Goal: Task Accomplishment & Management: Manage account settings

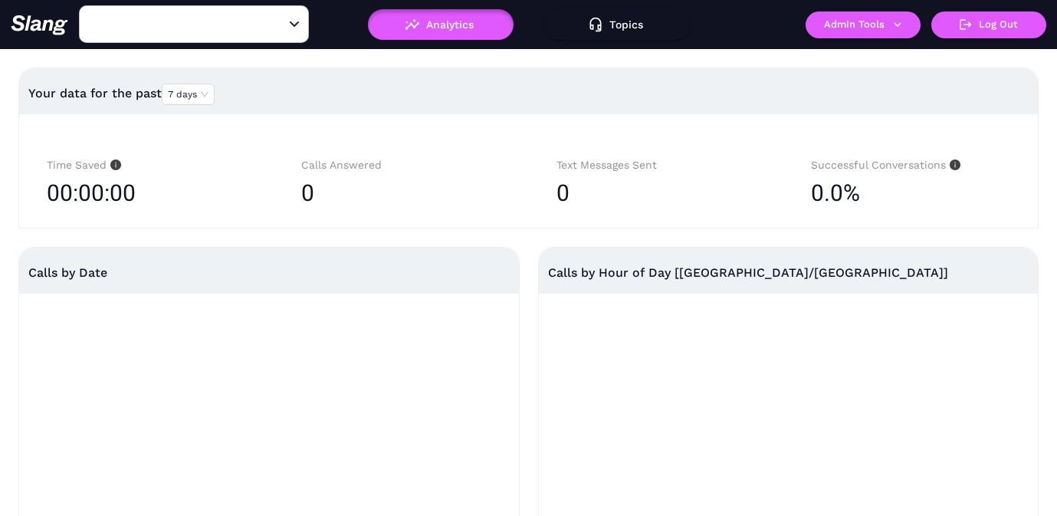
type input "[PERSON_NAME]'s"
click at [267, 30] on button "Clear" at bounding box center [275, 24] width 21 height 21
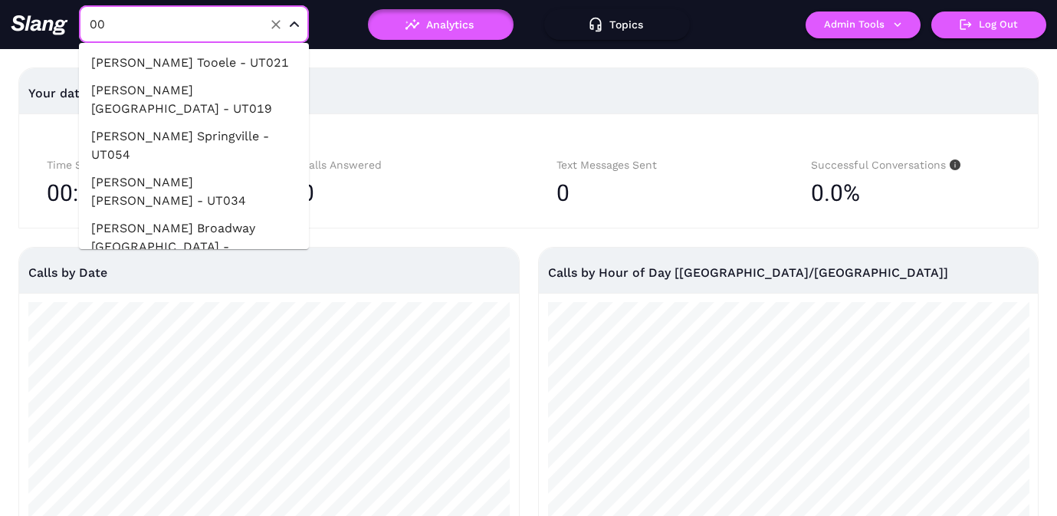
type input "001"
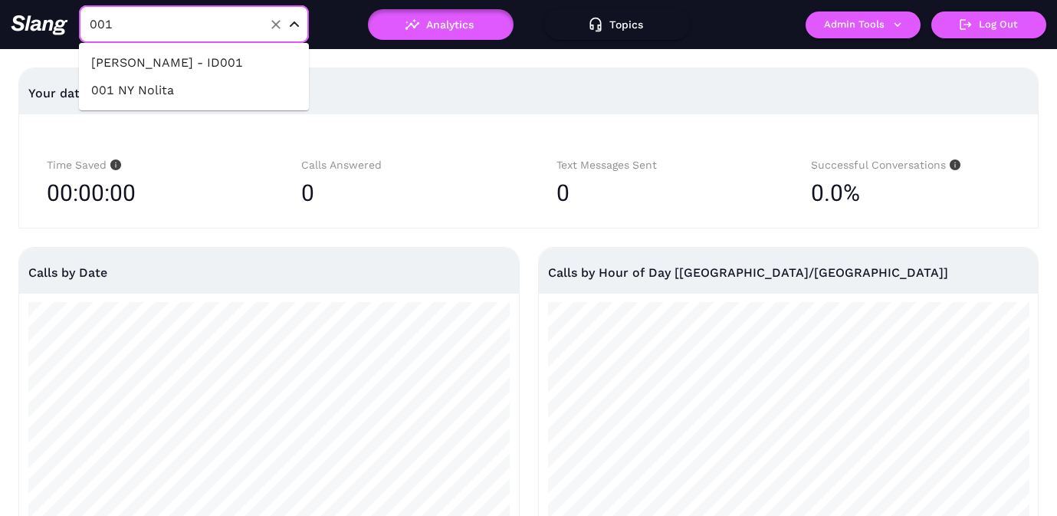
click at [182, 84] on li "001 NY Nolita" at bounding box center [194, 91] width 230 height 28
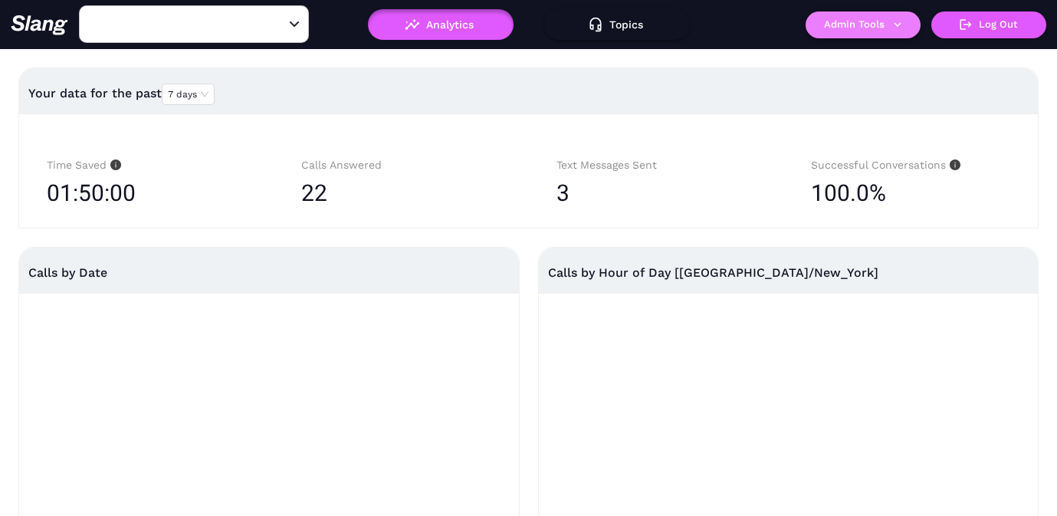
type input "001 NY Nolita"
click at [878, 29] on button "Admin Tools" at bounding box center [863, 25] width 115 height 27
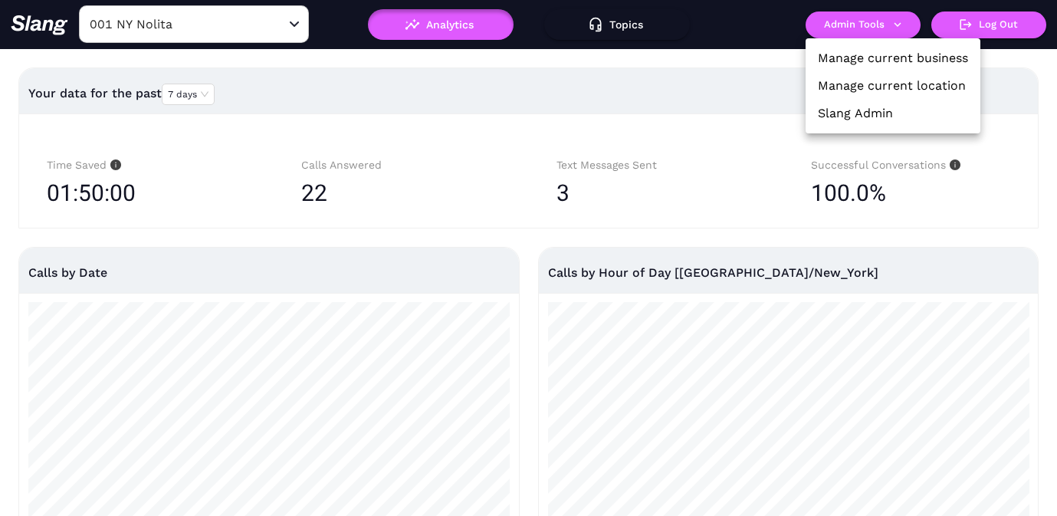
click at [866, 54] on link "Manage current business" at bounding box center [893, 58] width 150 height 18
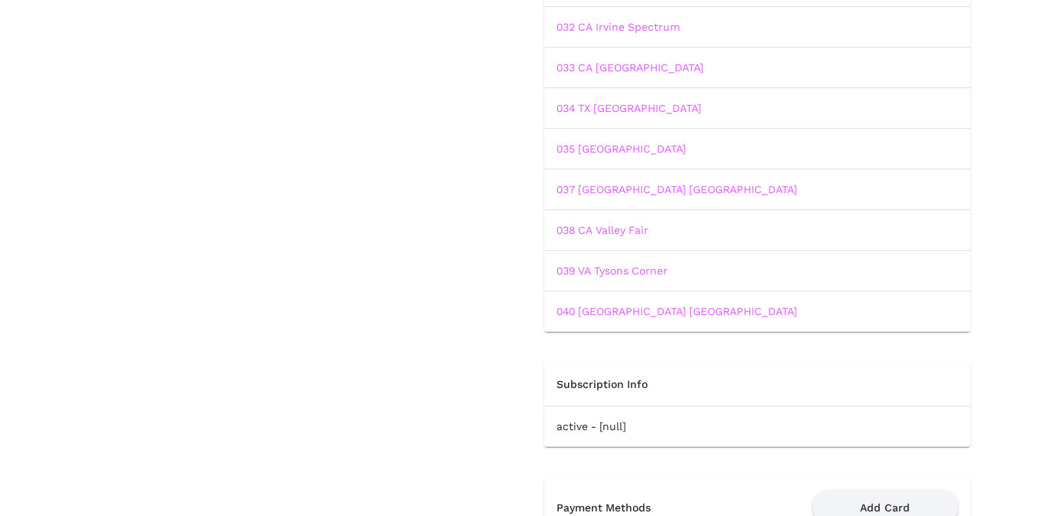
scroll to position [1513, 0]
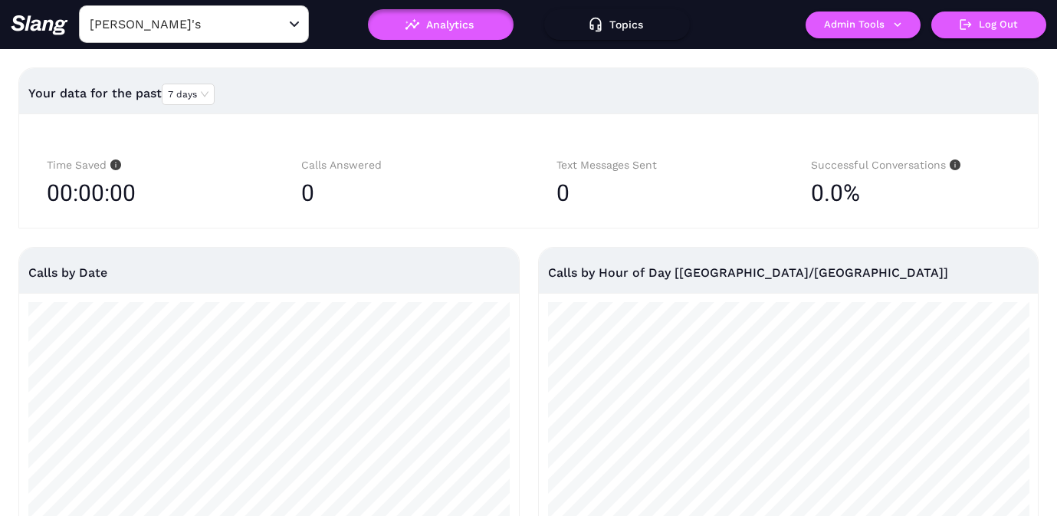
click at [229, 28] on input "[PERSON_NAME]'s" at bounding box center [170, 24] width 169 height 24
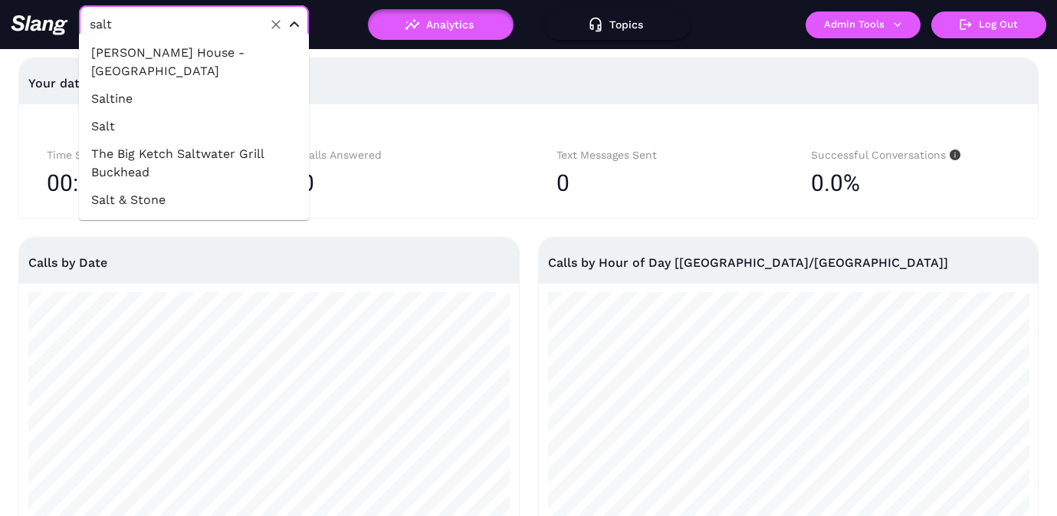
scroll to position [11, 0]
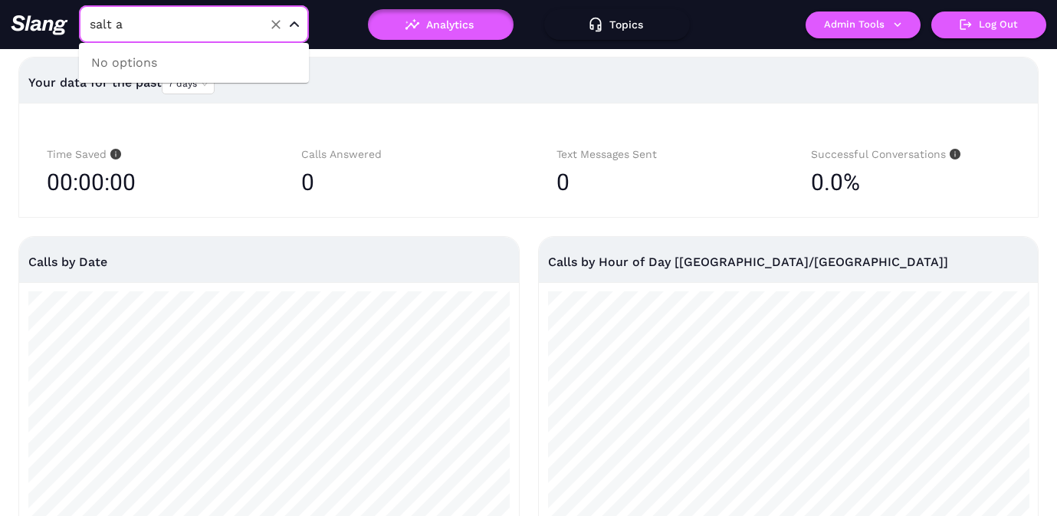
type input "salt"
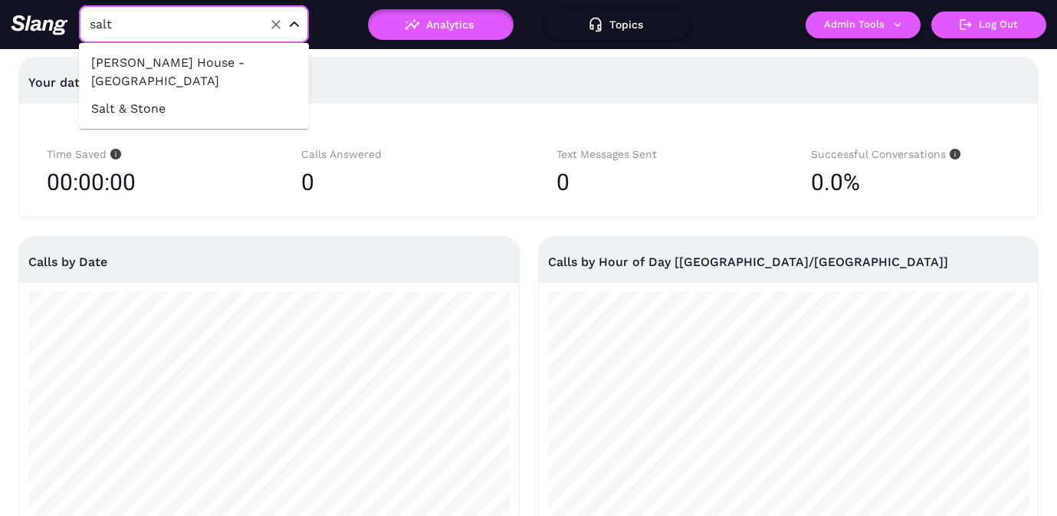
click at [169, 106] on li "Salt & Stone" at bounding box center [194, 109] width 230 height 28
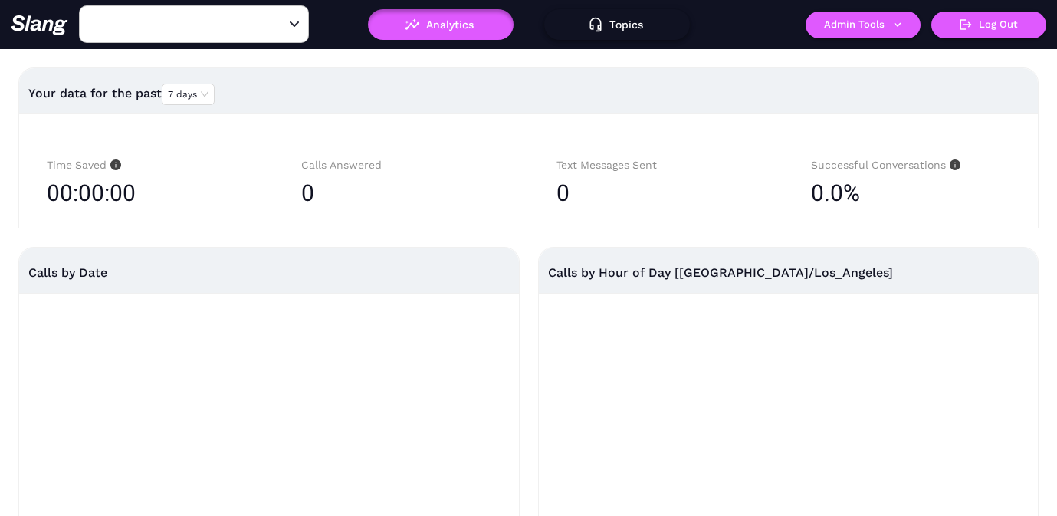
type input "Salt & Stone"
